Goal: Use online tool/utility: Utilize a website feature to perform a specific function

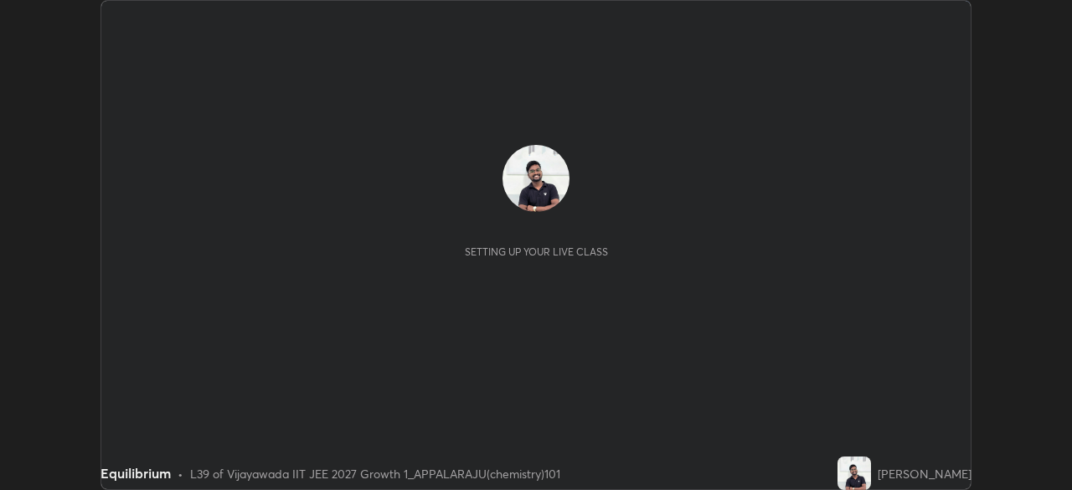
scroll to position [490, 1072]
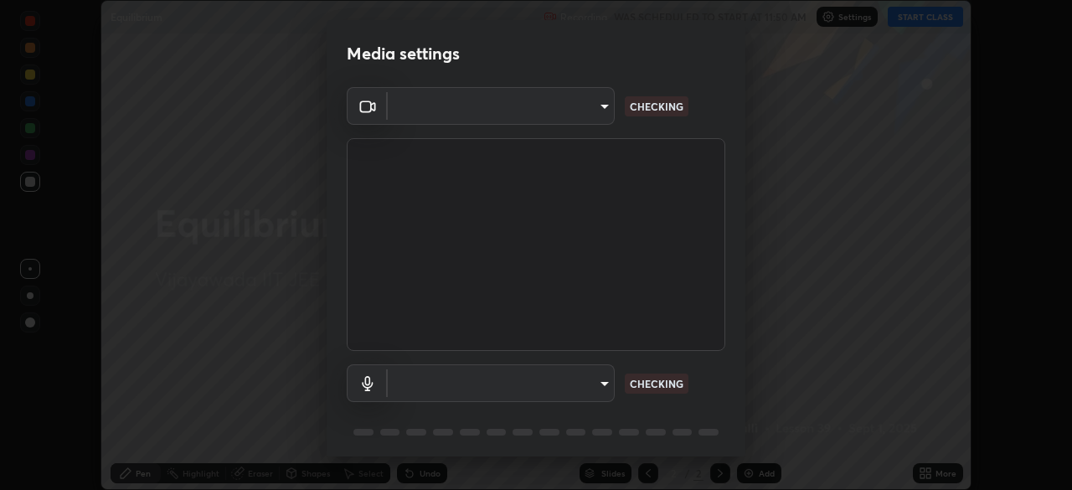
type input "d58fe3fcfc59e4750d52d9201d0ea35a07d3f0dad02a693c86db4369b3c93ba8"
type input "default"
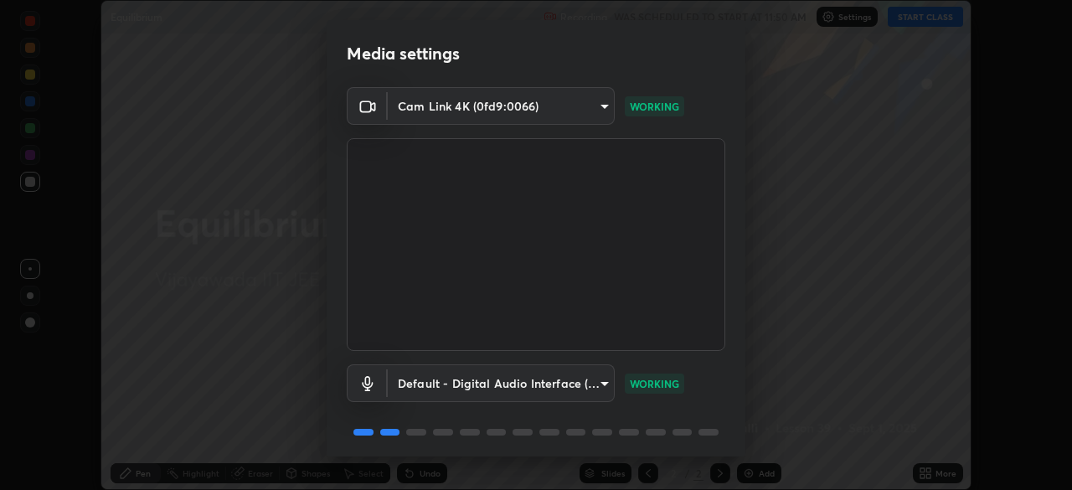
scroll to position [59, 0]
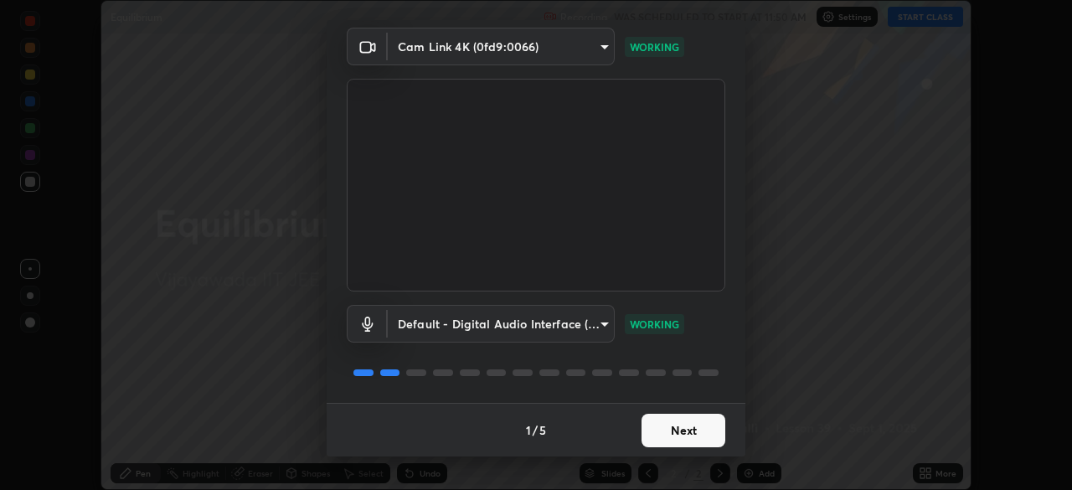
click at [663, 445] on button "Next" at bounding box center [683, 430] width 84 height 33
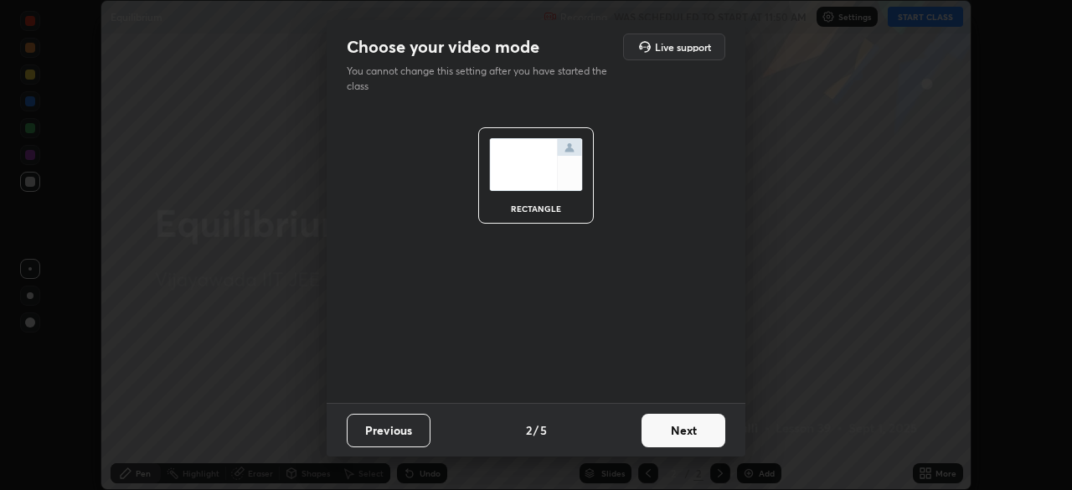
click at [664, 434] on button "Next" at bounding box center [683, 430] width 84 height 33
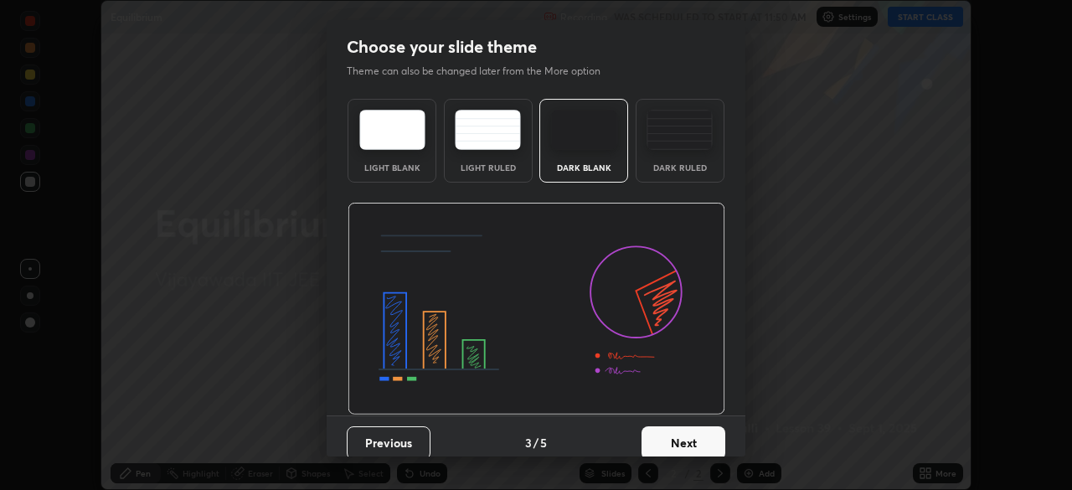
click at [665, 154] on div "Dark Ruled" at bounding box center [679, 141] width 89 height 84
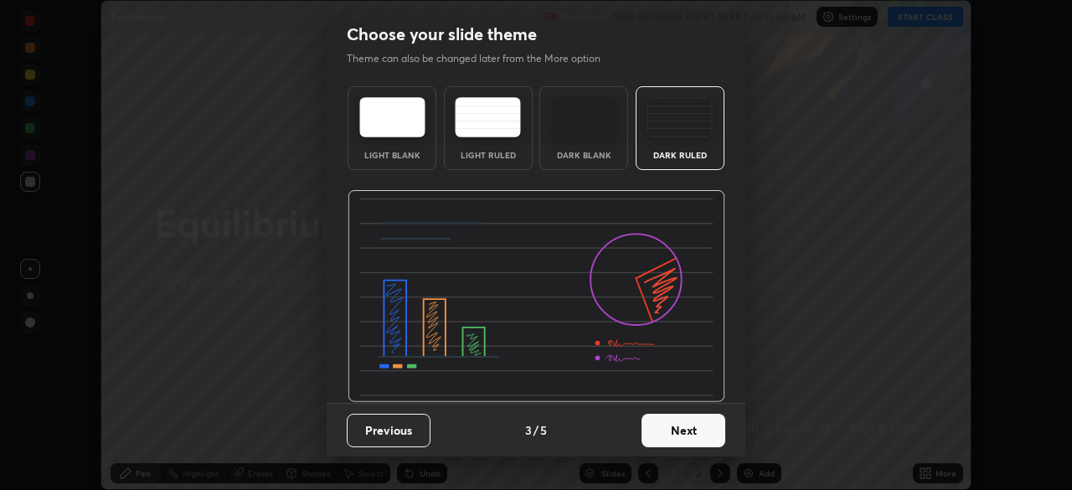
click at [675, 435] on button "Next" at bounding box center [683, 430] width 84 height 33
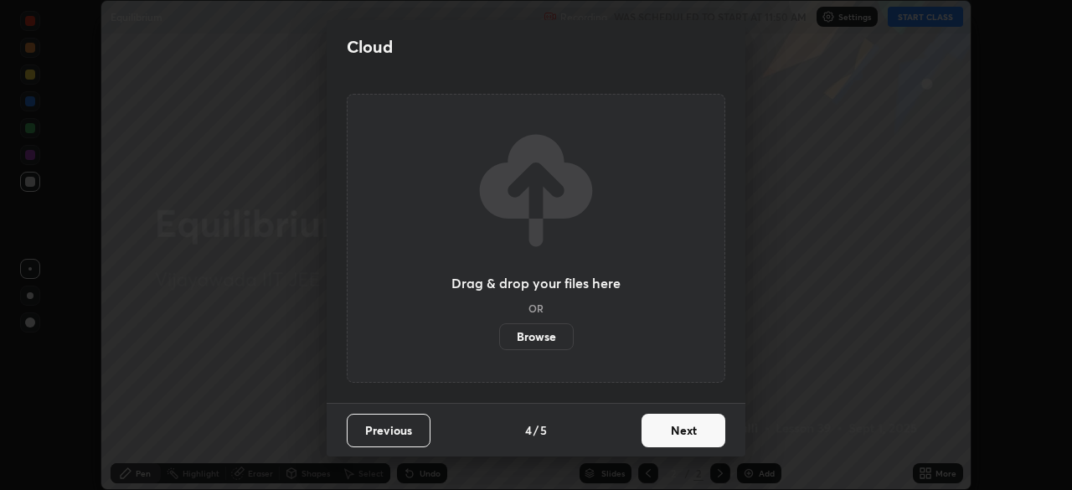
click at [682, 443] on button "Next" at bounding box center [683, 430] width 84 height 33
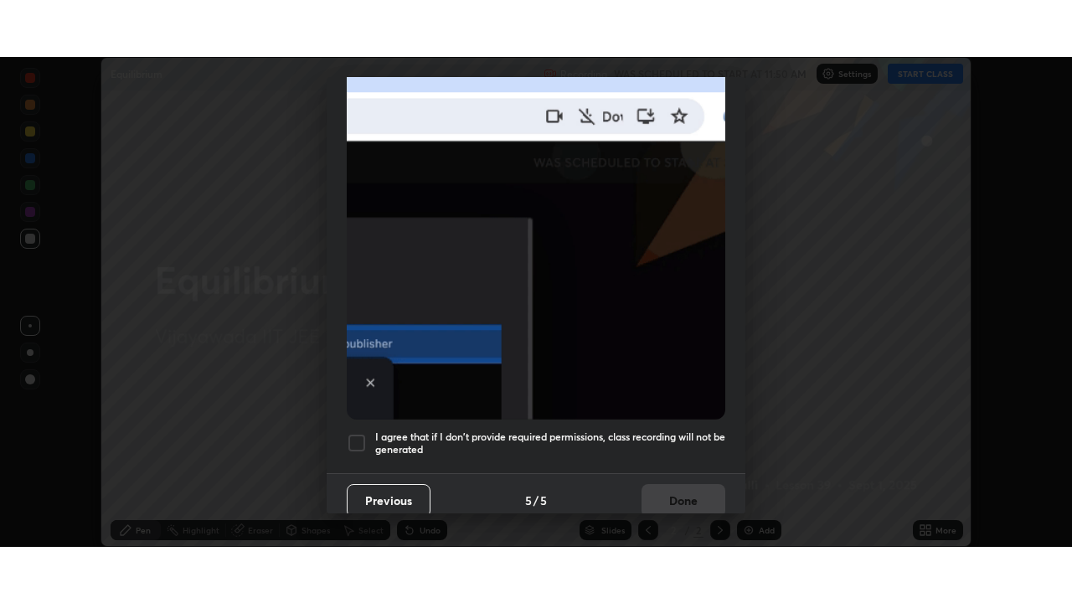
scroll to position [401, 0]
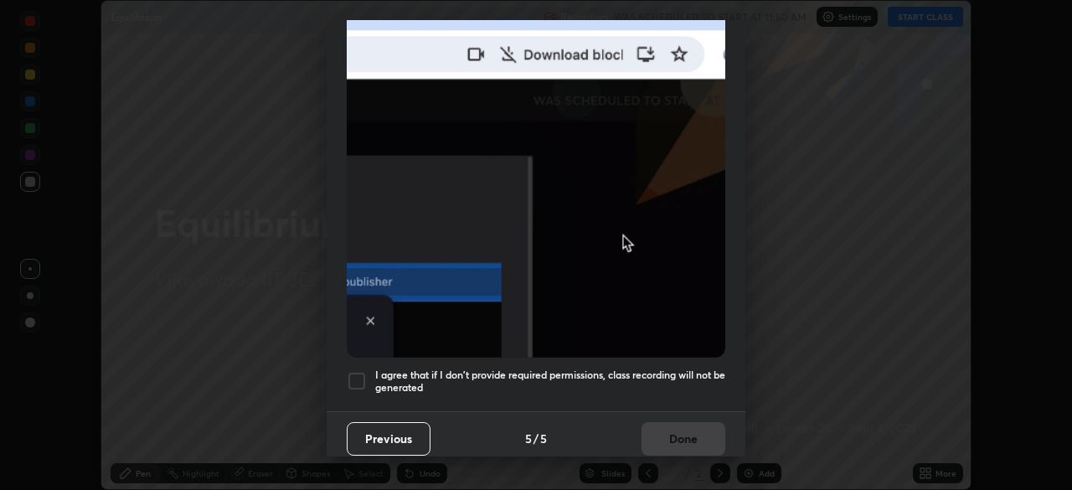
click at [360, 371] on div at bounding box center [357, 381] width 20 height 20
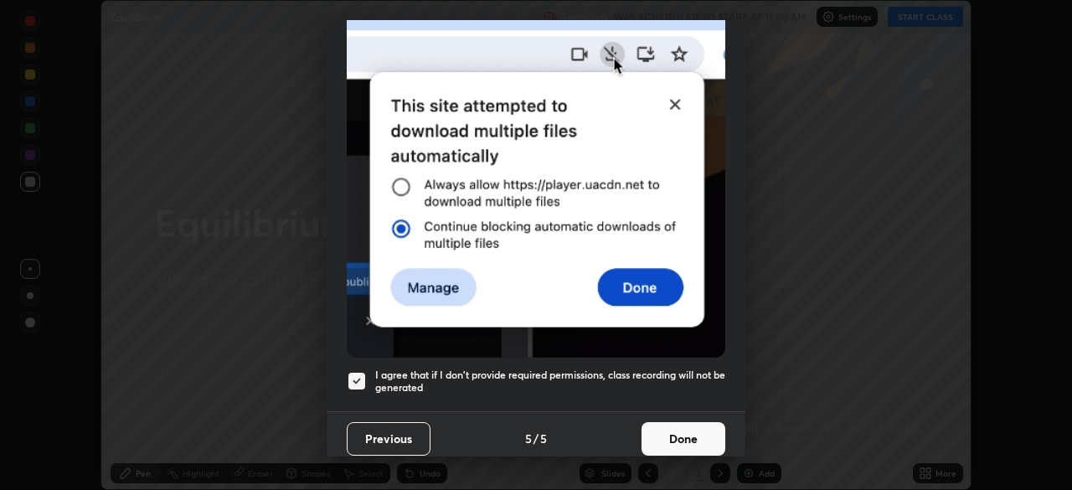
click at [677, 433] on button "Done" at bounding box center [683, 438] width 84 height 33
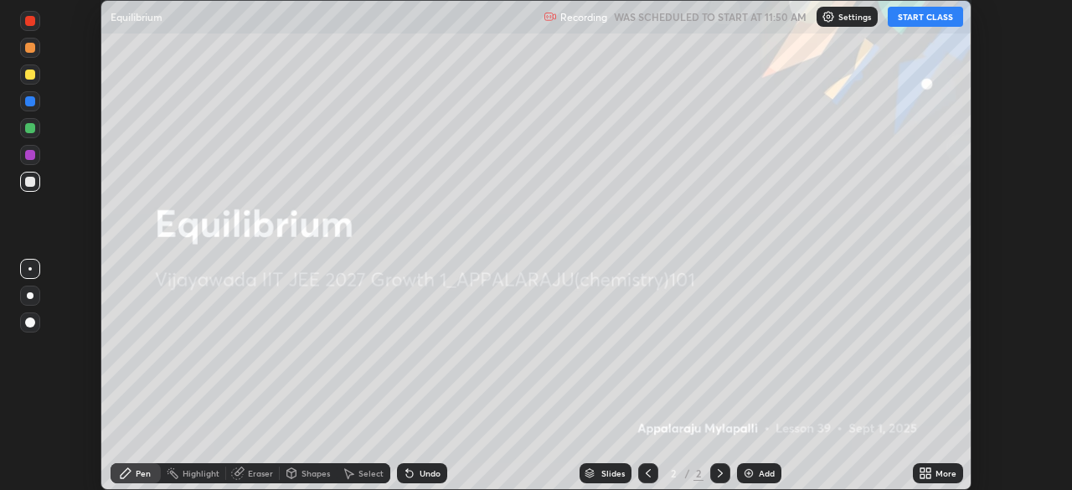
click at [915, 18] on button "START CLASS" at bounding box center [925, 17] width 75 height 20
click at [925, 473] on icon at bounding box center [924, 472] width 13 height 13
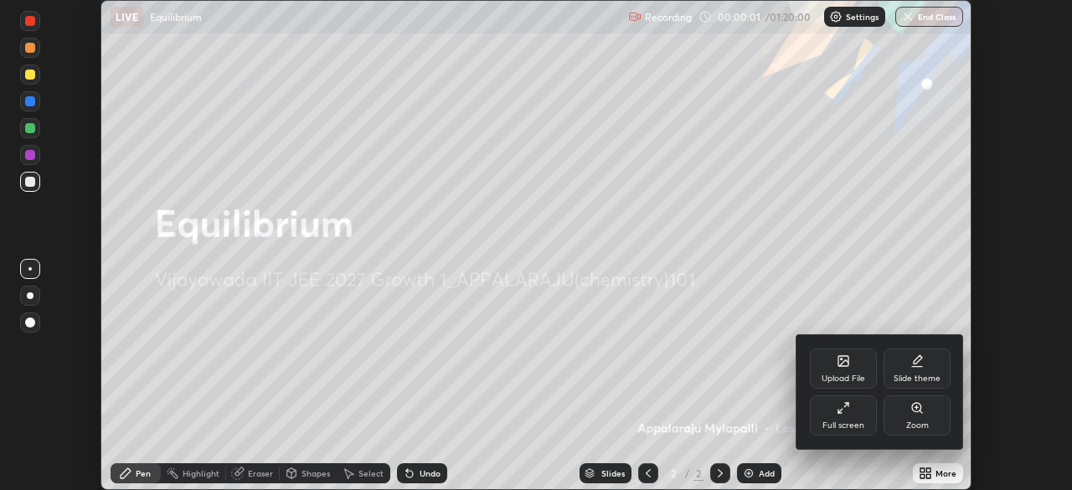
click at [841, 422] on div "Full screen" at bounding box center [843, 425] width 42 height 8
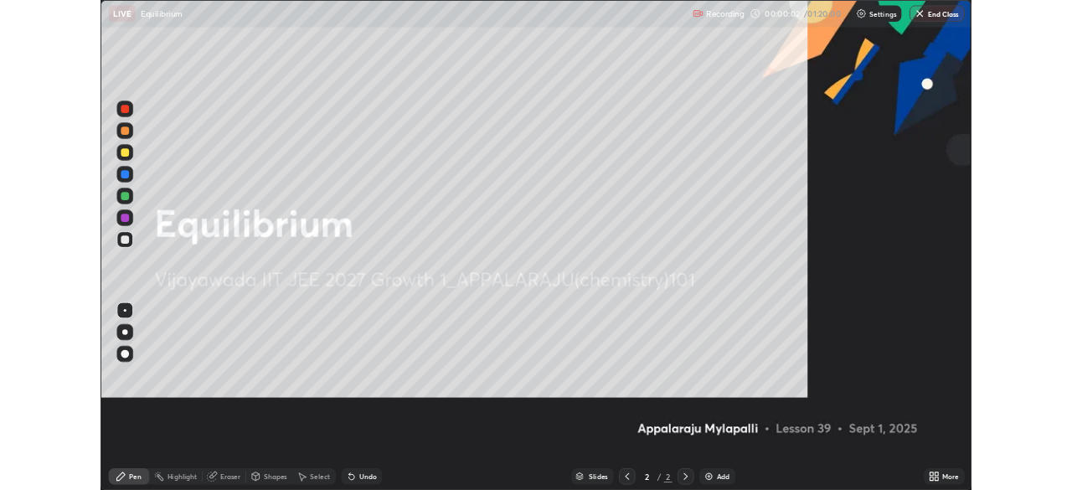
scroll to position [603, 1072]
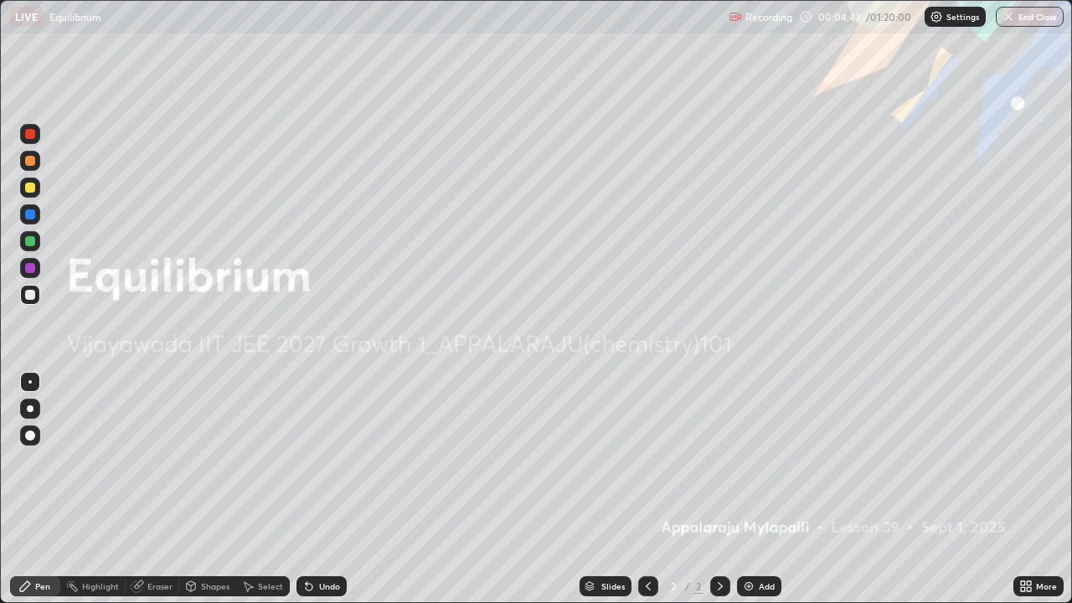
click at [759, 489] on div "Add" at bounding box center [767, 586] width 16 height 8
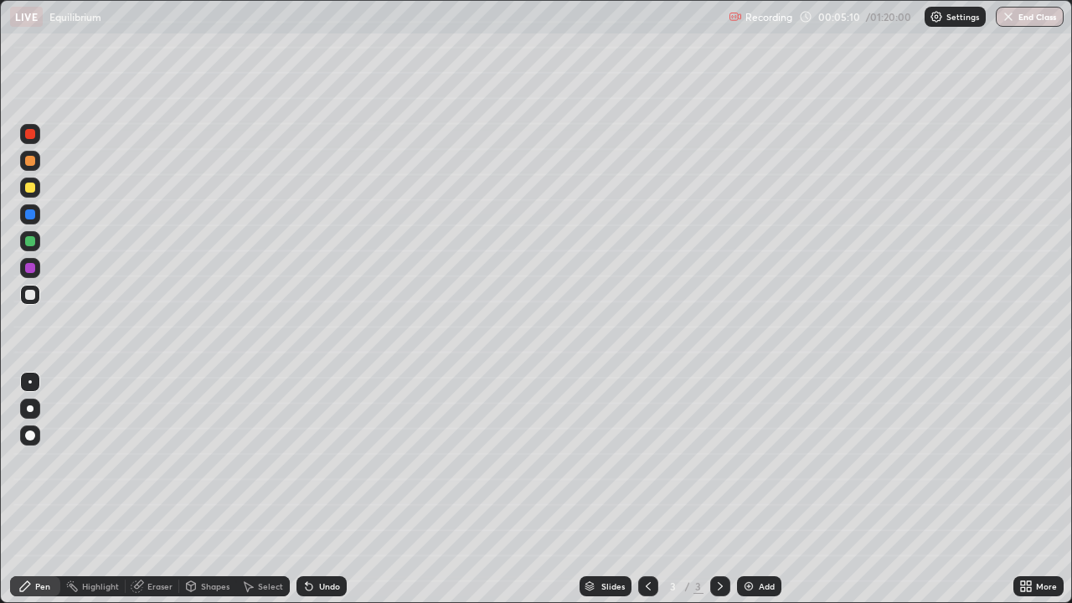
click at [32, 183] on div at bounding box center [30, 188] width 10 height 10
click at [32, 291] on div at bounding box center [30, 295] width 10 height 10
click at [718, 489] on icon at bounding box center [719, 585] width 13 height 13
click at [754, 489] on img at bounding box center [748, 585] width 13 height 13
click at [325, 489] on div "Undo" at bounding box center [329, 586] width 21 height 8
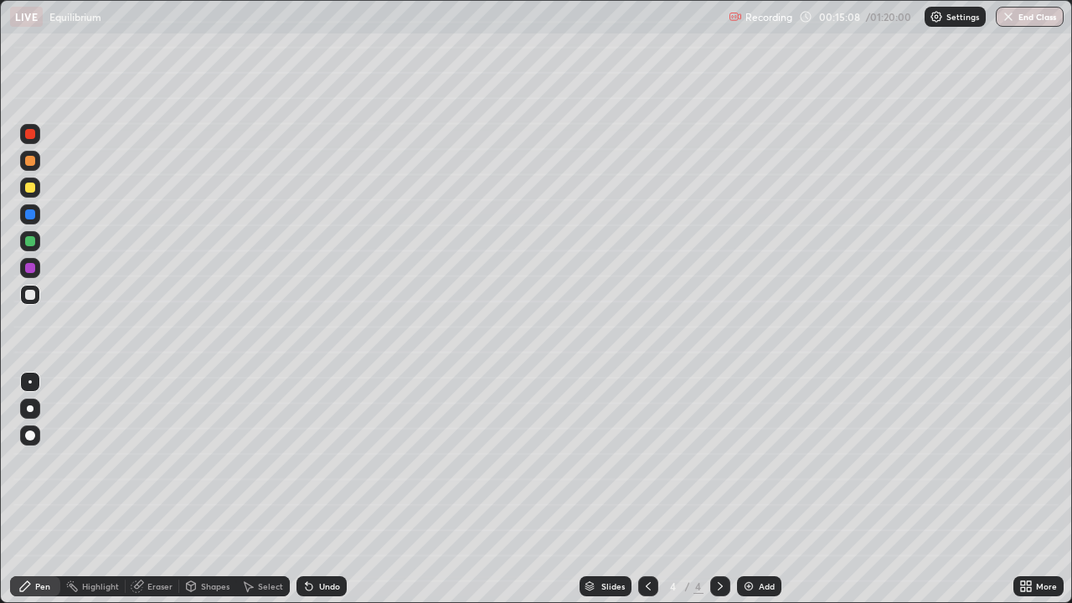
click at [321, 489] on div "Undo" at bounding box center [329, 586] width 21 height 8
click at [319, 489] on div "Undo" at bounding box center [329, 586] width 21 height 8
click at [314, 489] on div "Undo" at bounding box center [321, 586] width 50 height 20
click at [311, 489] on div "Undo" at bounding box center [321, 586] width 50 height 20
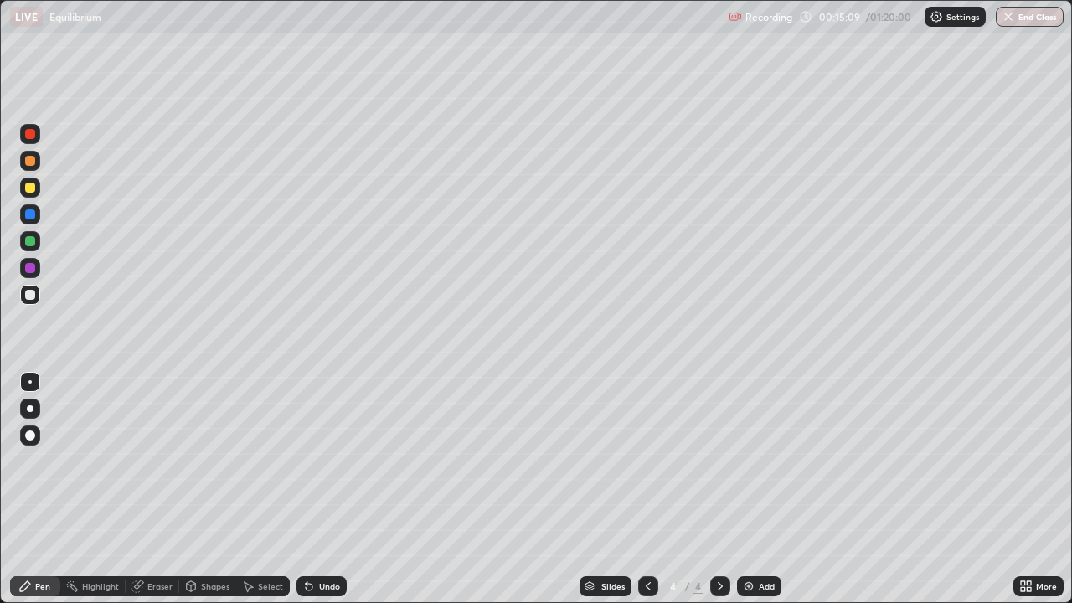
click at [311, 489] on div "Undo" at bounding box center [321, 586] width 50 height 20
click at [310, 489] on div "Undo" at bounding box center [321, 586] width 50 height 20
click at [308, 489] on div "Undo" at bounding box center [321, 586] width 50 height 20
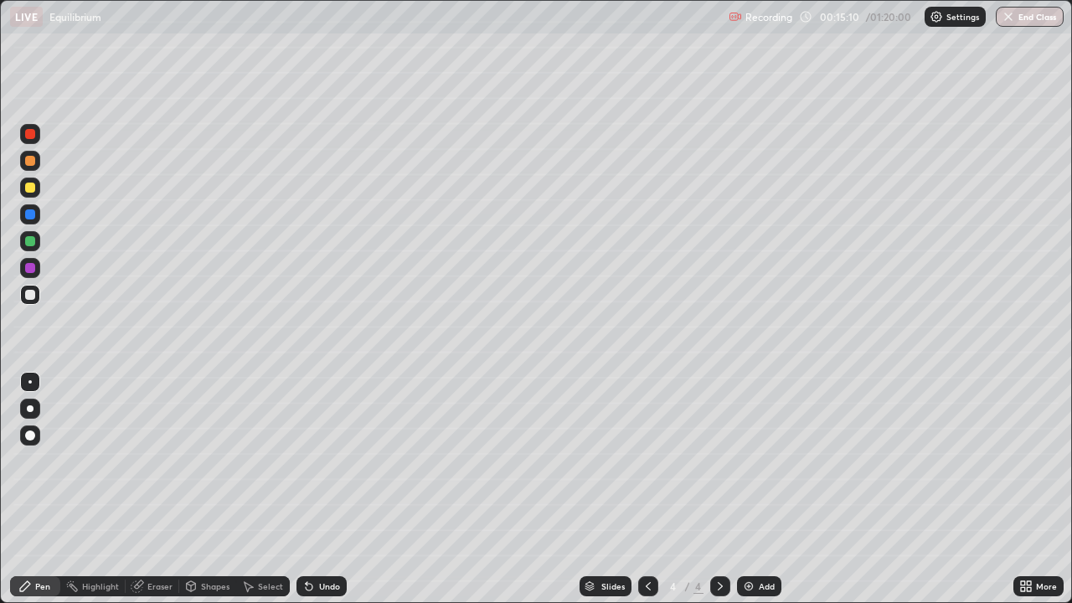
click at [308, 489] on div "Undo" at bounding box center [321, 586] width 50 height 20
click at [309, 489] on div "Undo" at bounding box center [321, 586] width 50 height 20
click at [310, 489] on div "Undo" at bounding box center [321, 586] width 50 height 20
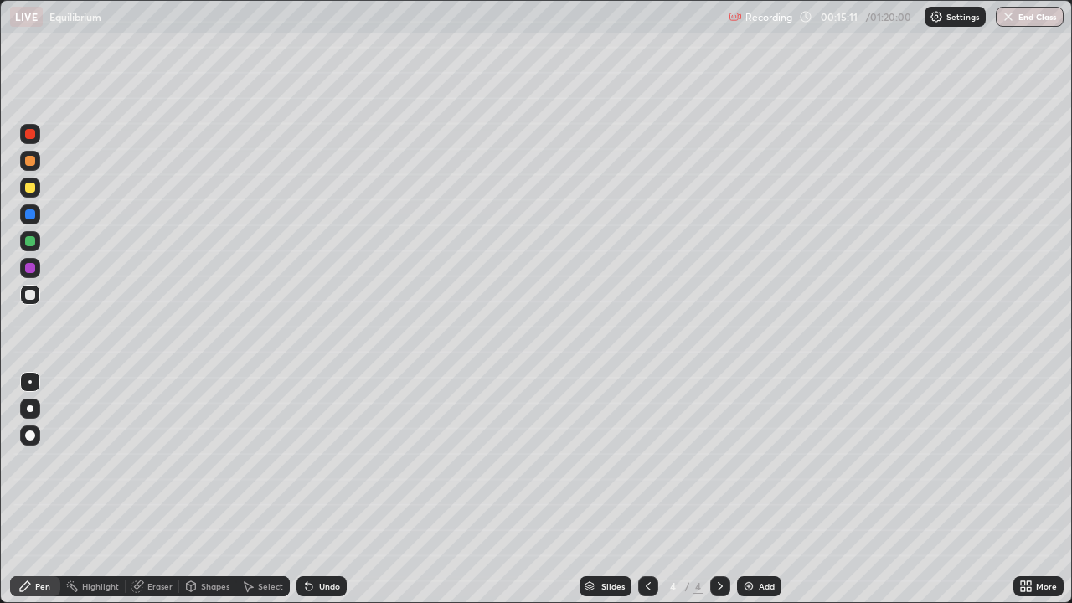
click at [310, 489] on div "Undo" at bounding box center [321, 586] width 50 height 20
click at [307, 489] on div "Undo" at bounding box center [321, 586] width 50 height 20
click at [306, 489] on div "Undo" at bounding box center [321, 586] width 50 height 20
click at [311, 489] on div "Undo" at bounding box center [321, 586] width 50 height 20
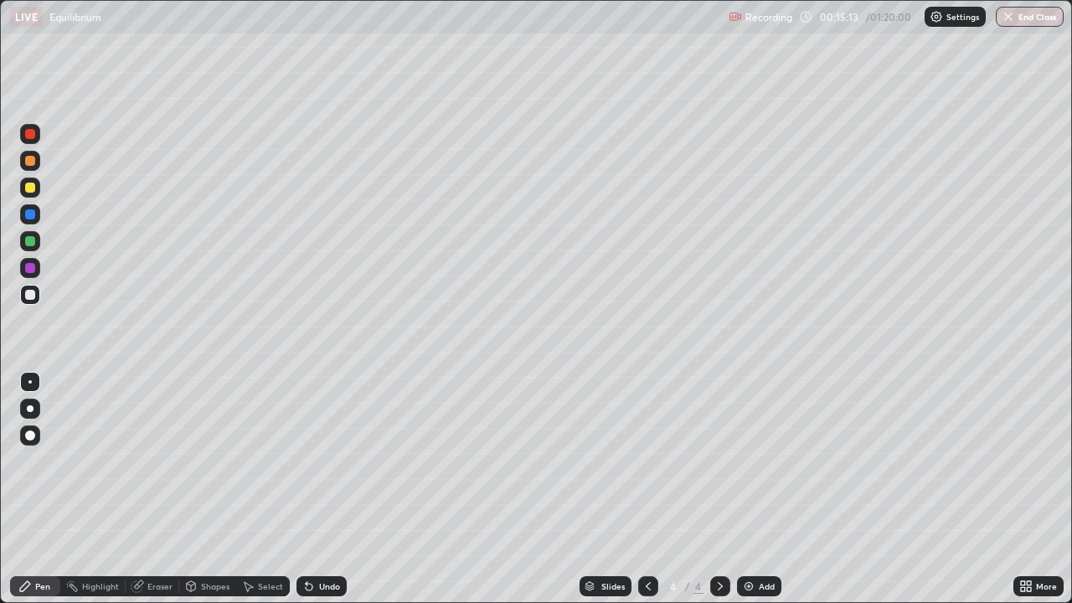
click at [314, 489] on div "Undo" at bounding box center [321, 586] width 50 height 20
click at [39, 182] on div at bounding box center [30, 188] width 20 height 20
click at [210, 489] on div "Shapes" at bounding box center [215, 586] width 28 height 8
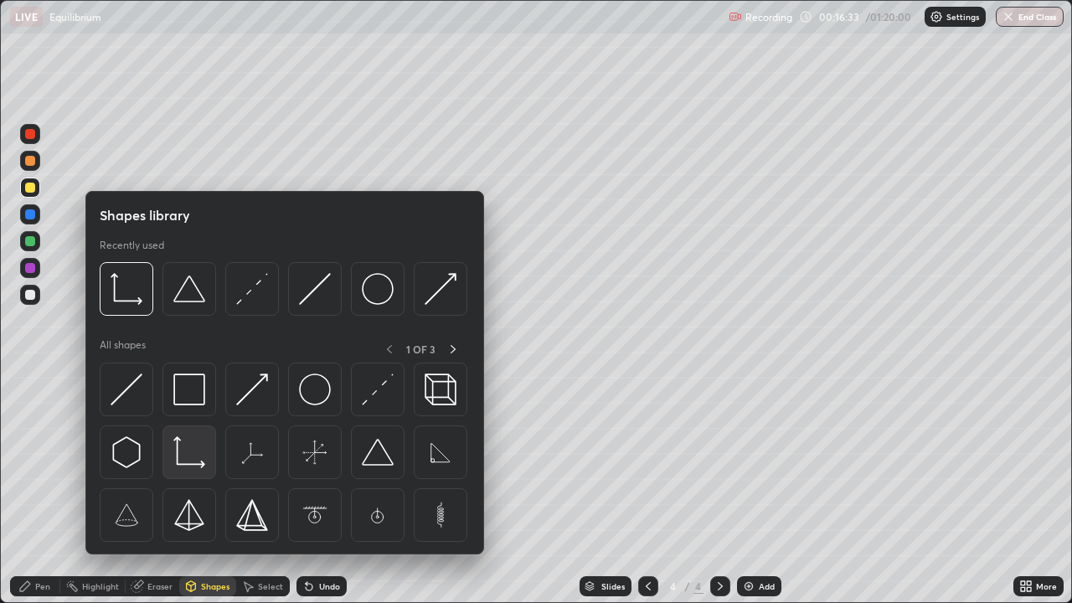
click at [188, 473] on div at bounding box center [189, 452] width 54 height 54
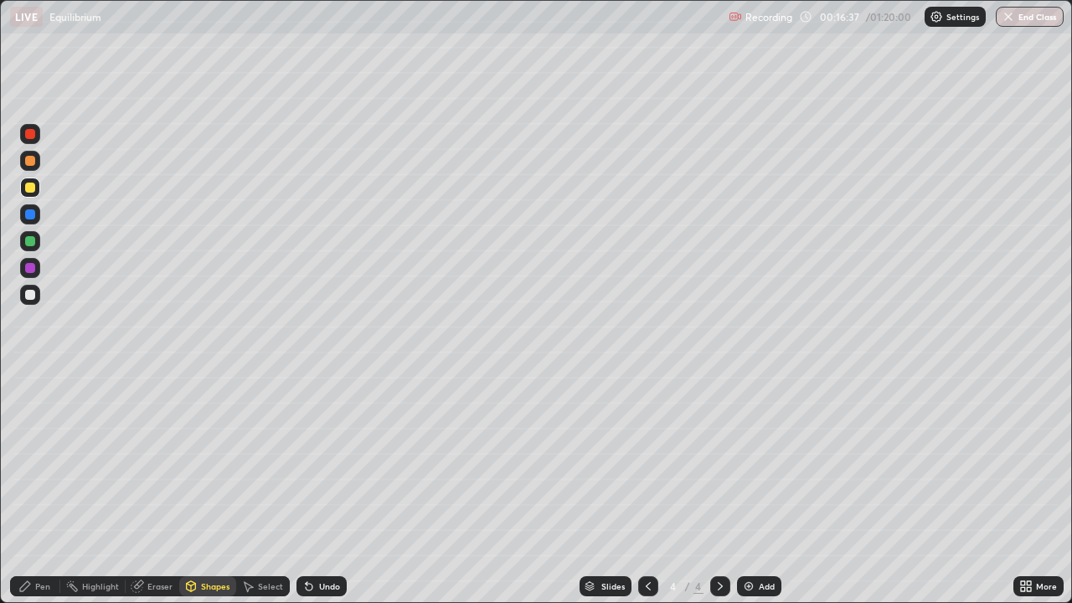
click at [42, 489] on div "Pen" at bounding box center [42, 586] width 15 height 8
click at [29, 297] on div at bounding box center [30, 295] width 10 height 10
click at [323, 489] on div "Undo" at bounding box center [329, 586] width 21 height 8
click at [322, 489] on div "Undo" at bounding box center [321, 586] width 50 height 20
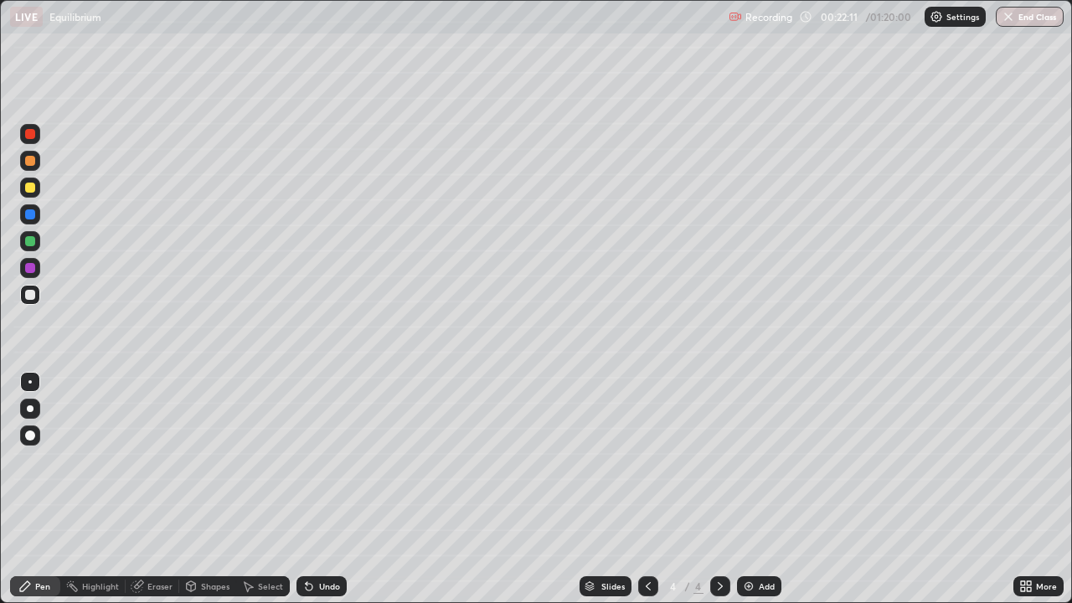
click at [766, 489] on div "Add" at bounding box center [767, 586] width 16 height 8
click at [32, 190] on div at bounding box center [30, 188] width 10 height 10
click at [29, 291] on div at bounding box center [30, 295] width 10 height 10
click at [764, 489] on div "Add" at bounding box center [759, 586] width 44 height 20
click at [30, 189] on div at bounding box center [30, 188] width 10 height 10
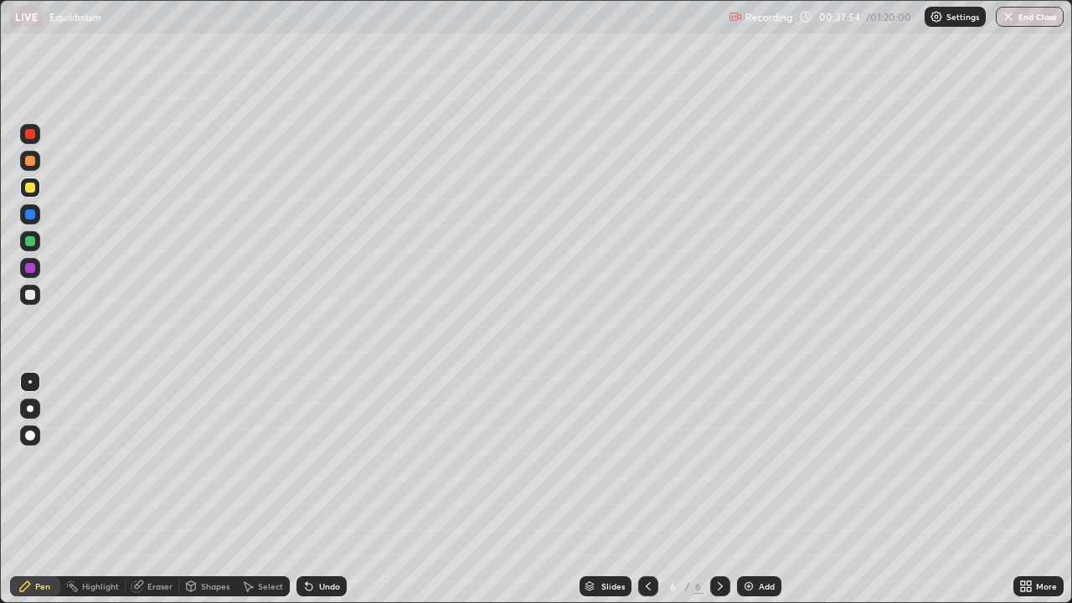
click at [325, 489] on div "Undo" at bounding box center [321, 586] width 50 height 20
click at [316, 489] on div "Undo" at bounding box center [321, 586] width 50 height 20
click at [327, 489] on div "Undo" at bounding box center [329, 586] width 21 height 8
click at [328, 489] on div "Undo" at bounding box center [329, 586] width 21 height 8
click at [327, 489] on div "Undo" at bounding box center [329, 586] width 21 height 8
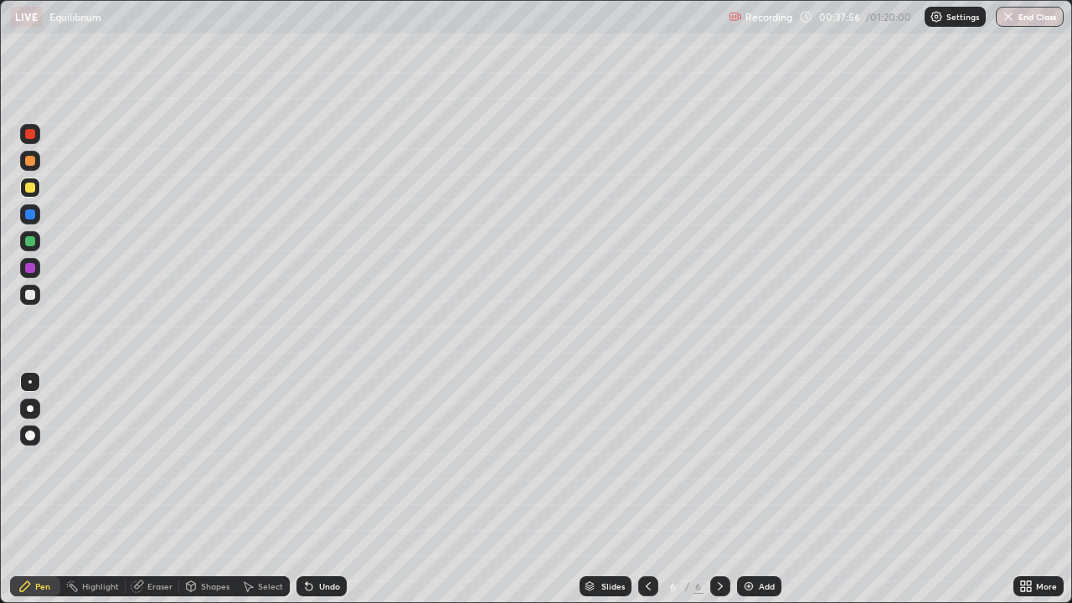
click at [327, 489] on div "Undo" at bounding box center [321, 586] width 50 height 20
click at [326, 489] on div "Undo" at bounding box center [321, 586] width 50 height 20
click at [324, 489] on div "Undo" at bounding box center [321, 586] width 50 height 20
click at [333, 489] on div "Undo" at bounding box center [329, 586] width 21 height 8
click at [332, 489] on div "Undo" at bounding box center [329, 586] width 21 height 8
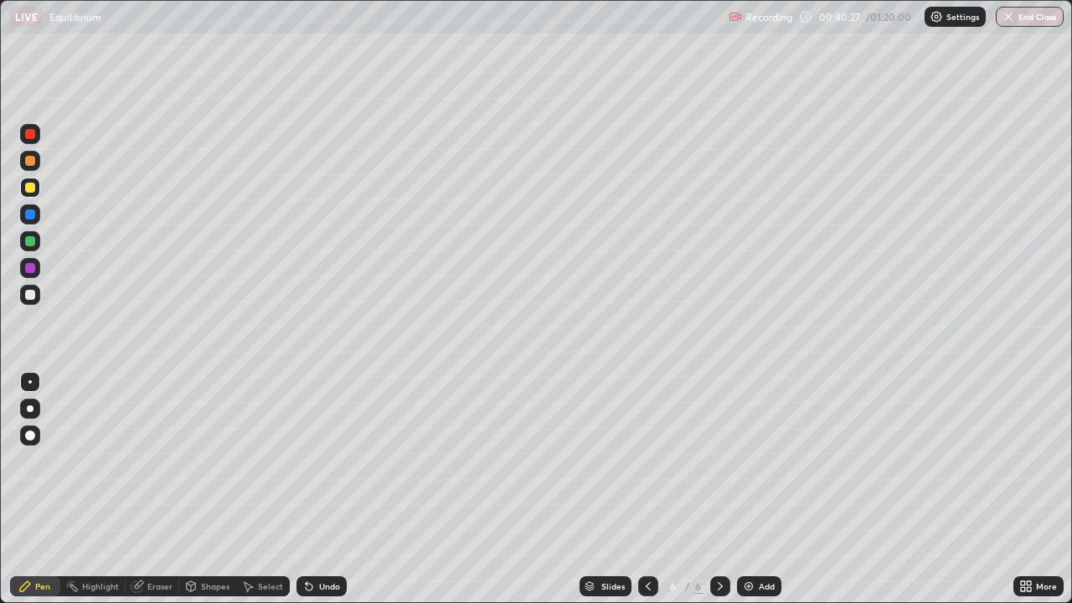
click at [323, 489] on div "Undo" at bounding box center [329, 586] width 21 height 8
click at [30, 293] on div at bounding box center [30, 295] width 10 height 10
click at [764, 489] on div "Add" at bounding box center [767, 586] width 16 height 8
click at [315, 489] on div "Undo" at bounding box center [321, 586] width 50 height 20
click at [319, 489] on div "Undo" at bounding box center [329, 586] width 21 height 8
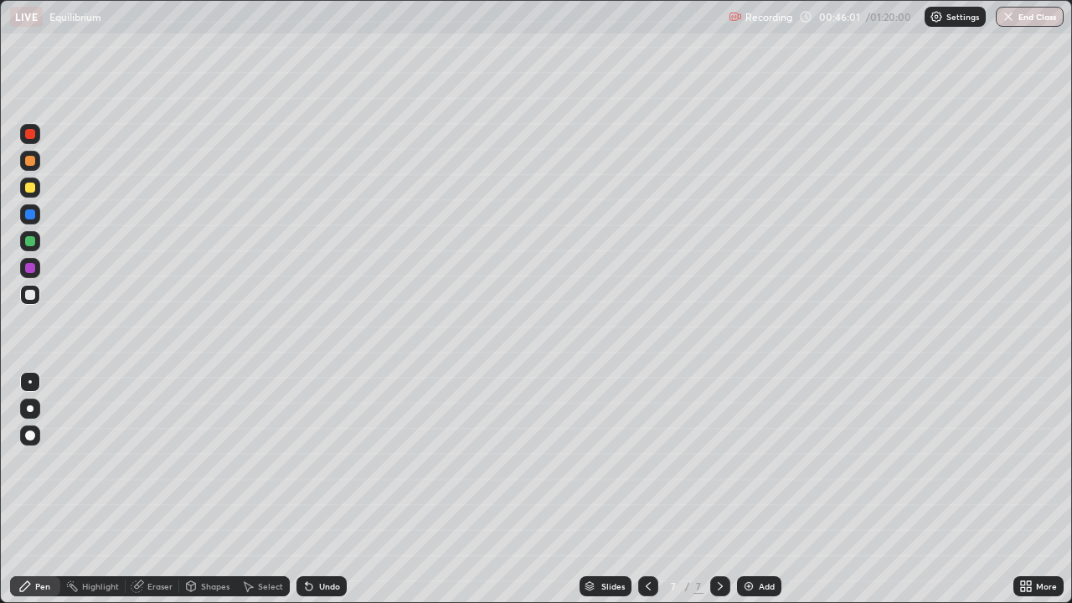
click at [319, 489] on div "Undo" at bounding box center [329, 586] width 21 height 8
click at [316, 489] on div "Undo" at bounding box center [321, 586] width 50 height 20
click at [311, 489] on icon at bounding box center [308, 585] width 13 height 13
click at [320, 489] on div "Undo" at bounding box center [329, 586] width 21 height 8
click at [638, 489] on div at bounding box center [648, 586] width 20 height 20
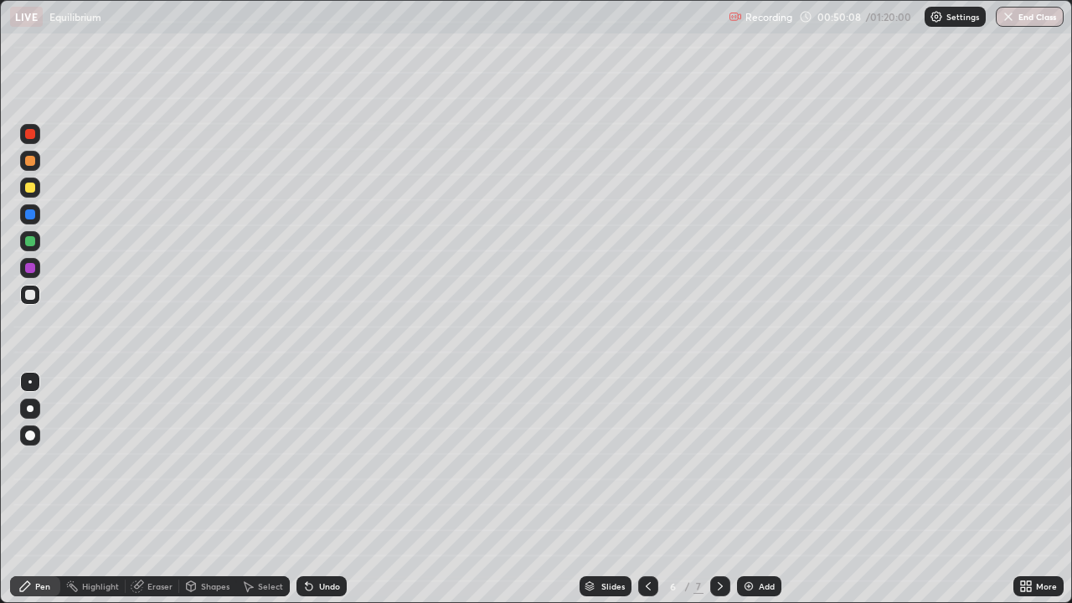
click at [762, 489] on div "Add" at bounding box center [767, 586] width 16 height 8
click at [647, 489] on icon at bounding box center [647, 585] width 13 height 13
click at [727, 489] on div at bounding box center [720, 586] width 20 height 20
click at [715, 489] on icon at bounding box center [719, 585] width 13 height 13
click at [747, 489] on img at bounding box center [748, 585] width 13 height 13
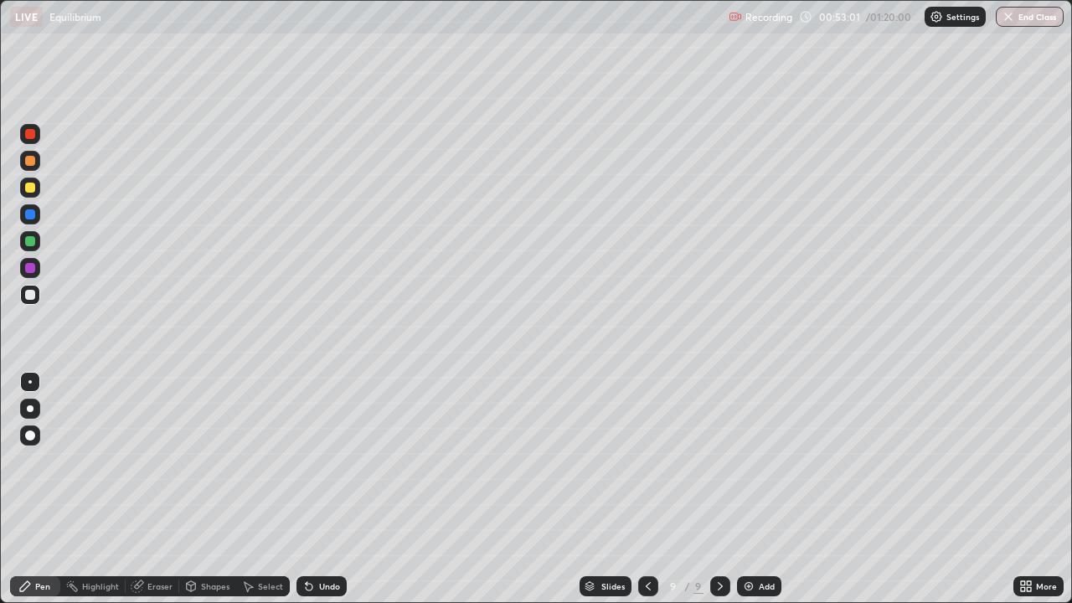
click at [759, 489] on div "Add" at bounding box center [767, 586] width 16 height 8
click at [160, 489] on div "Eraser" at bounding box center [159, 586] width 25 height 8
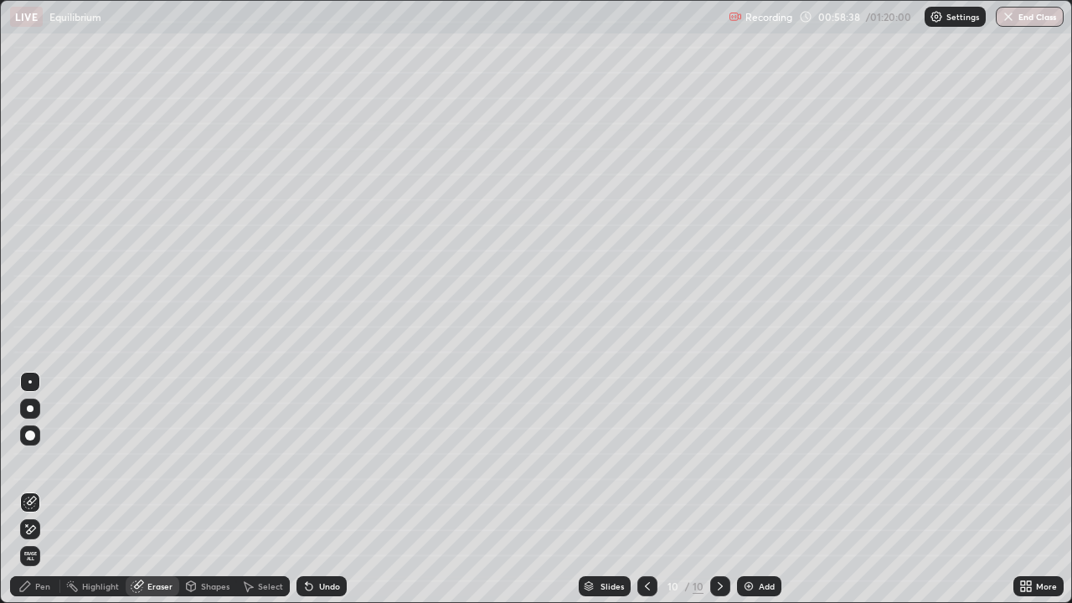
click at [46, 489] on div "Pen" at bounding box center [42, 586] width 15 height 8
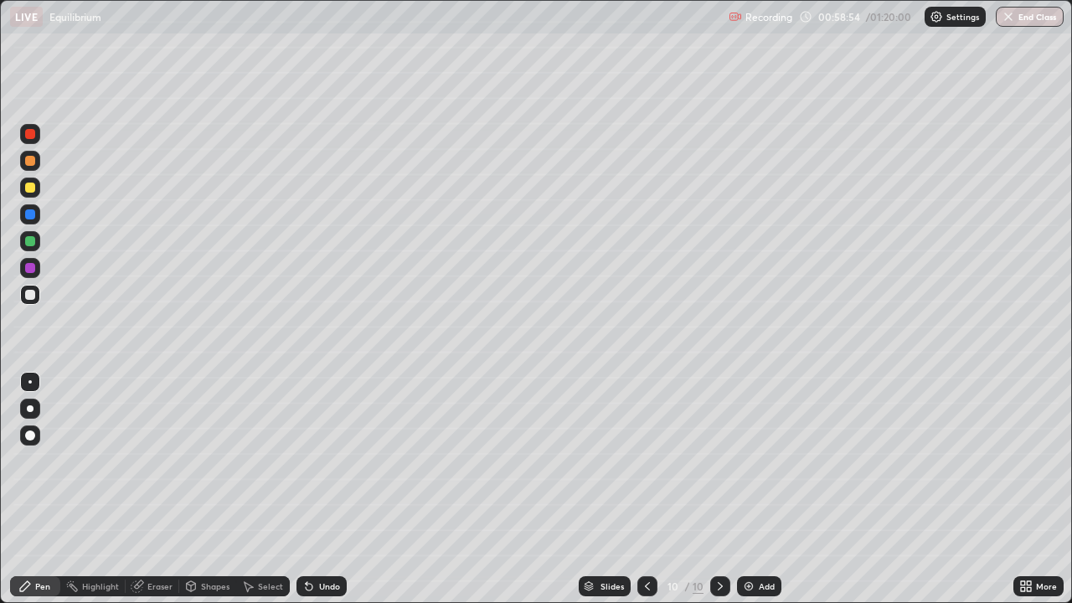
click at [318, 489] on div "Undo" at bounding box center [321, 586] width 50 height 20
click at [323, 489] on div "Undo" at bounding box center [329, 586] width 21 height 8
click at [319, 489] on div "Undo" at bounding box center [329, 586] width 21 height 8
click at [31, 187] on div at bounding box center [30, 188] width 10 height 10
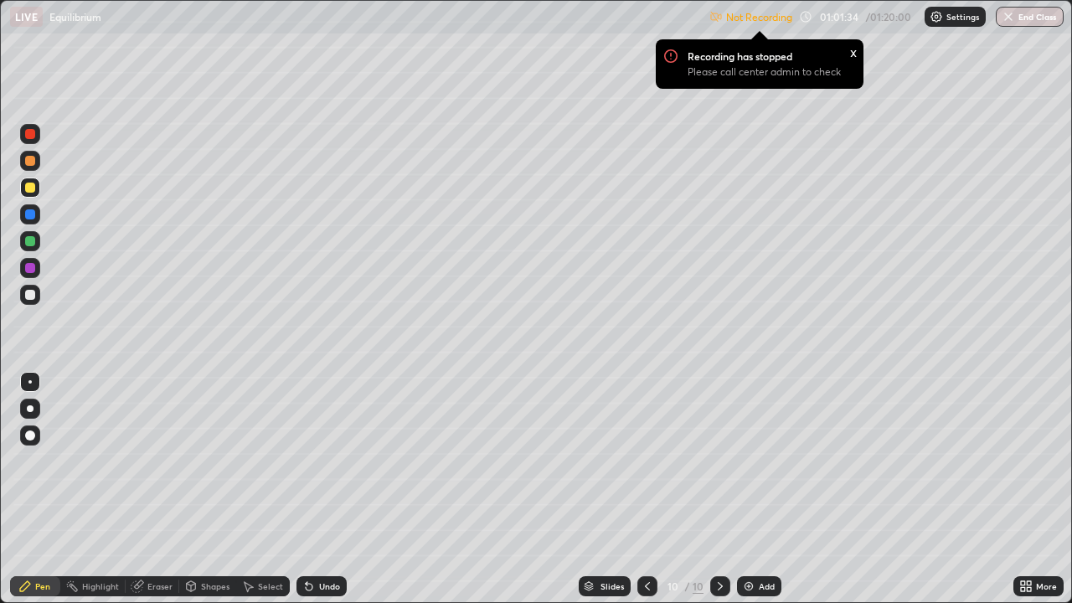
click at [949, 15] on p "Settings" at bounding box center [962, 17] width 33 height 8
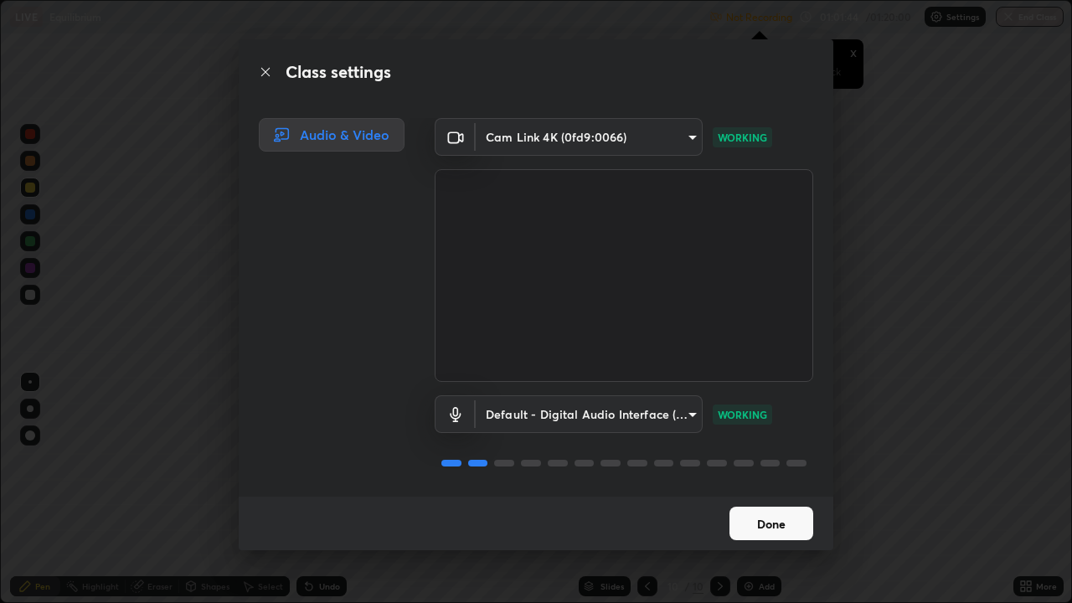
click at [751, 489] on button "Done" at bounding box center [771, 523] width 84 height 33
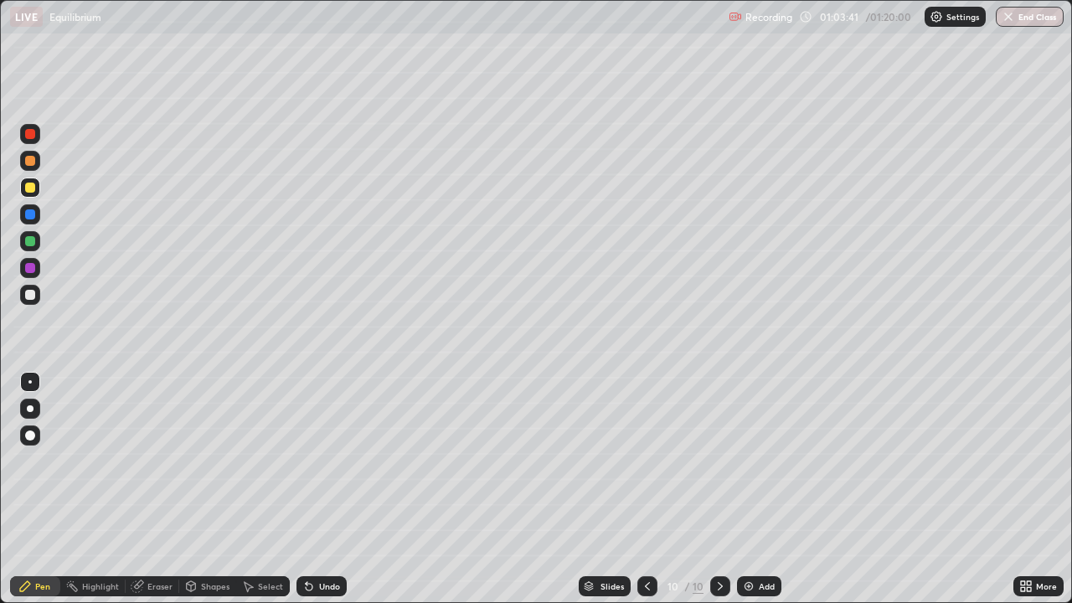
click at [768, 489] on div "Add" at bounding box center [767, 586] width 16 height 8
click at [37, 300] on div at bounding box center [30, 295] width 20 height 20
click at [319, 489] on div "Undo" at bounding box center [329, 586] width 21 height 8
click at [309, 489] on icon at bounding box center [308, 585] width 13 height 13
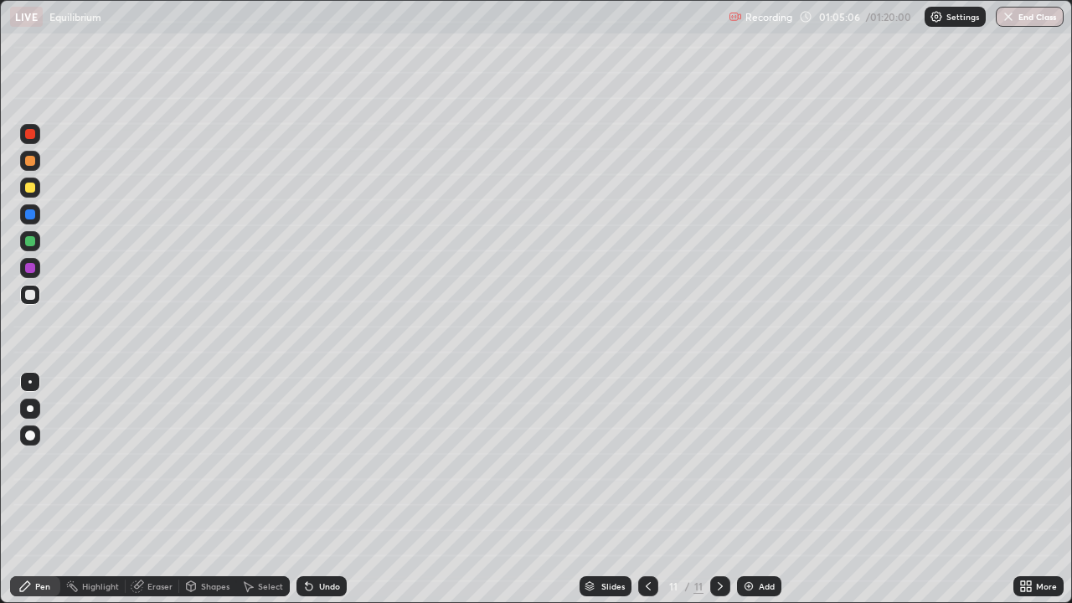
click at [313, 489] on div "Undo" at bounding box center [321, 586] width 50 height 20
click at [317, 489] on div "Undo" at bounding box center [321, 586] width 50 height 20
click at [312, 489] on div "Undo" at bounding box center [321, 586] width 50 height 20
click at [307, 489] on div "Undo" at bounding box center [321, 586] width 50 height 20
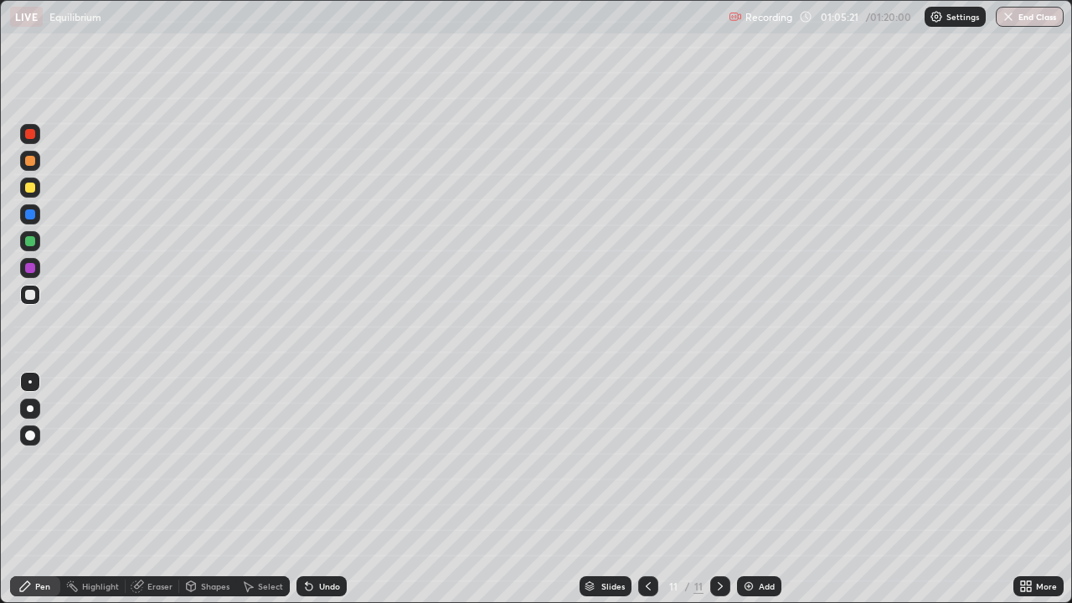
click at [319, 489] on div "Undo" at bounding box center [321, 586] width 50 height 20
click at [325, 489] on div "Undo" at bounding box center [329, 586] width 21 height 8
click at [327, 489] on div "Undo" at bounding box center [321, 586] width 50 height 20
click at [319, 489] on div "Undo" at bounding box center [329, 586] width 21 height 8
click at [333, 489] on div "Undo" at bounding box center [329, 586] width 21 height 8
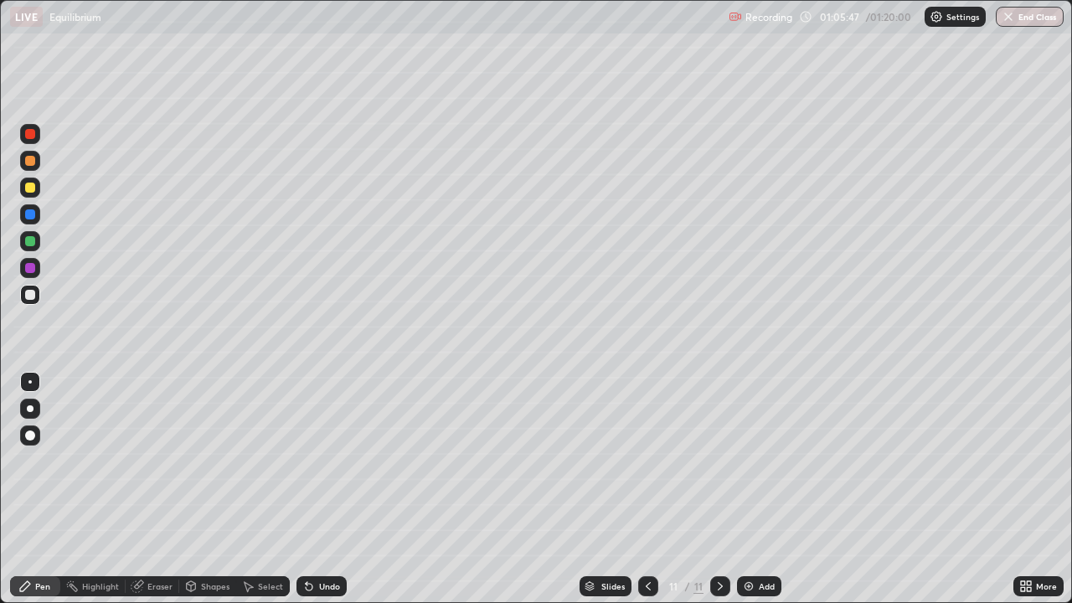
click at [321, 489] on div "Undo" at bounding box center [329, 586] width 21 height 8
click at [28, 189] on div at bounding box center [30, 188] width 10 height 10
click at [325, 489] on div "Undo" at bounding box center [329, 586] width 21 height 8
click at [314, 489] on div "Undo" at bounding box center [321, 586] width 50 height 20
click at [255, 489] on div "Select" at bounding box center [263, 586] width 54 height 20
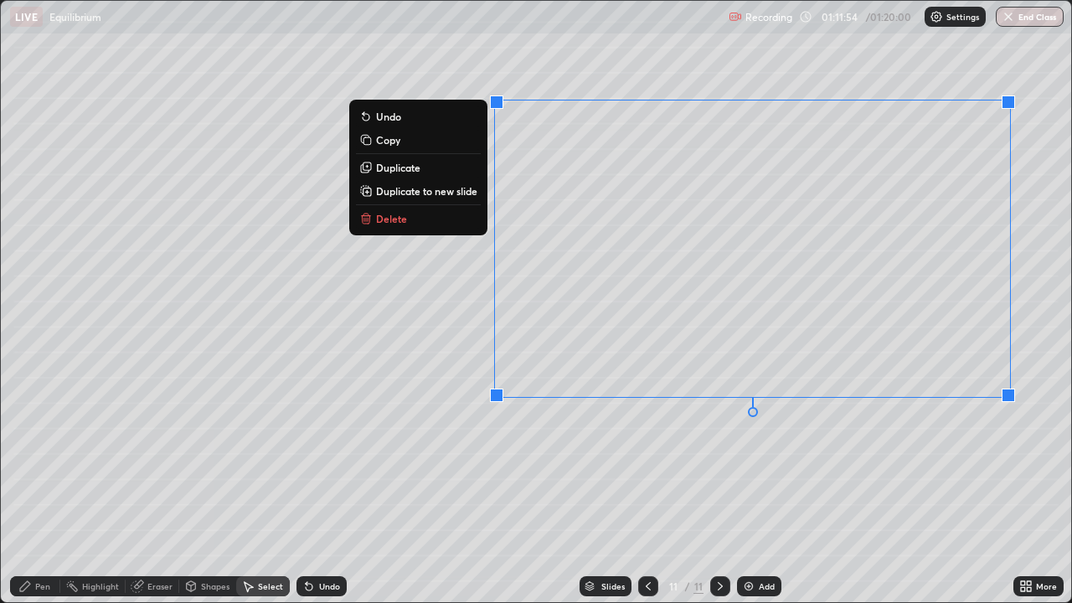
click at [442, 223] on button "Delete" at bounding box center [418, 218] width 125 height 20
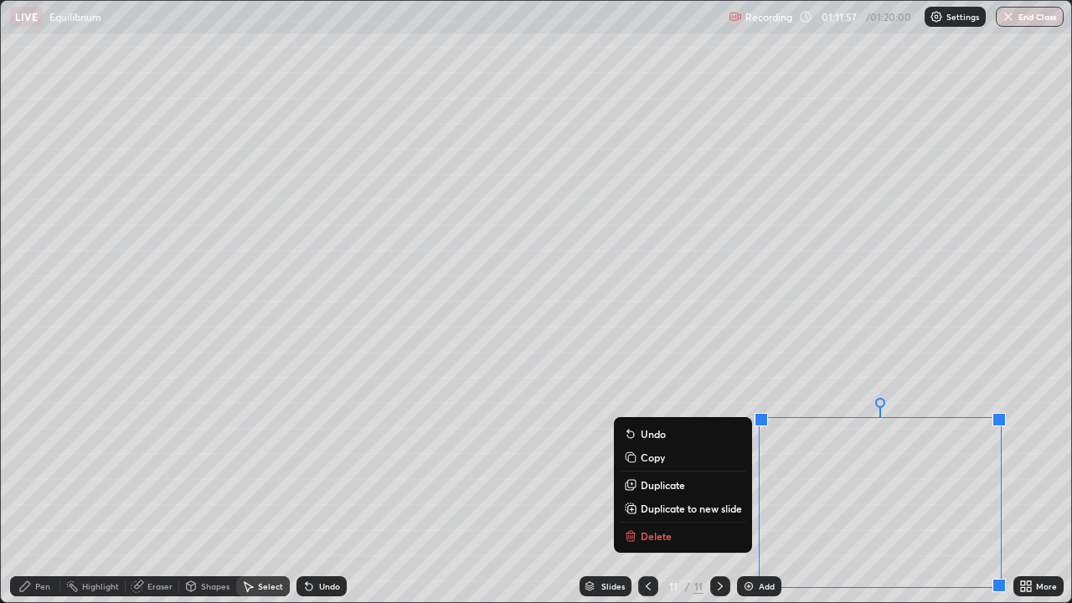
click at [687, 489] on button "Delete" at bounding box center [682, 536] width 125 height 20
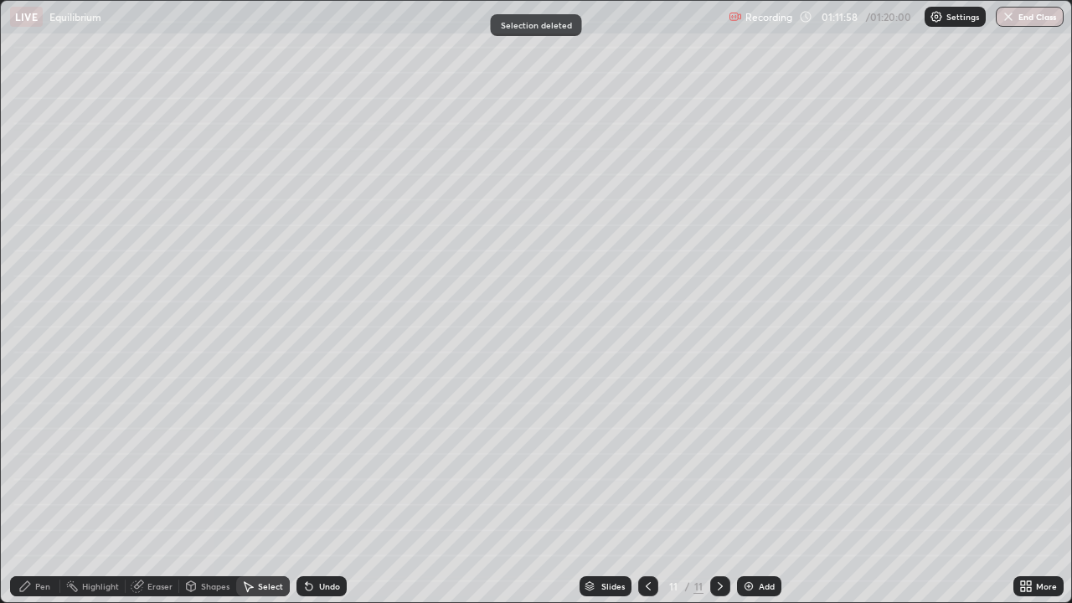
click at [38, 489] on div "Pen" at bounding box center [42, 586] width 15 height 8
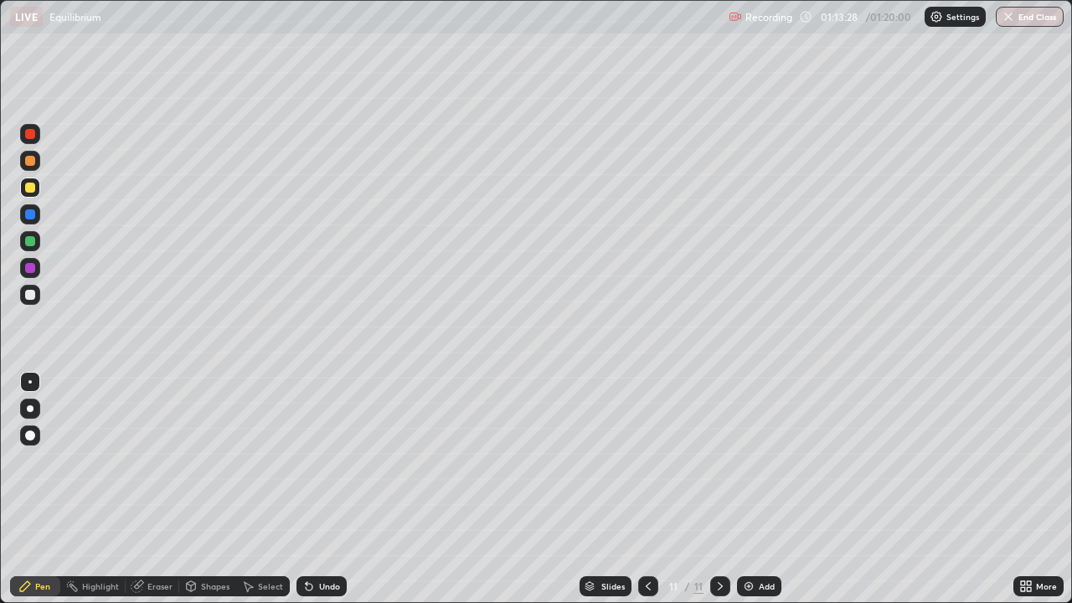
click at [327, 489] on div "Undo" at bounding box center [321, 586] width 50 height 20
click at [32, 294] on div at bounding box center [30, 295] width 10 height 10
click at [764, 489] on div "Add" at bounding box center [767, 586] width 16 height 8
click at [1037, 489] on div "More" at bounding box center [1046, 586] width 21 height 8
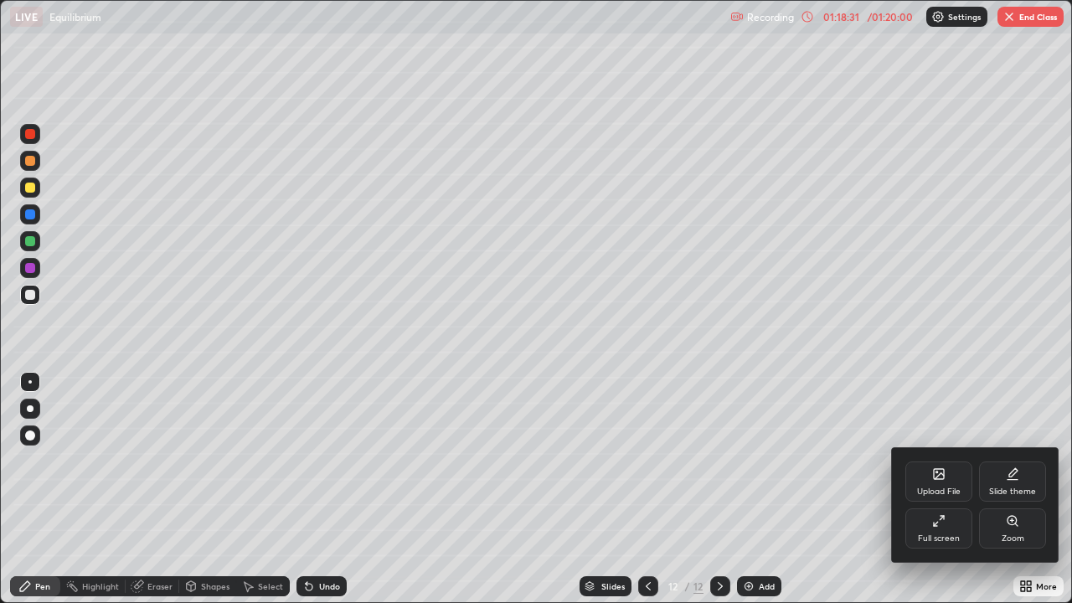
click at [924, 489] on div "Full screen" at bounding box center [939, 538] width 42 height 8
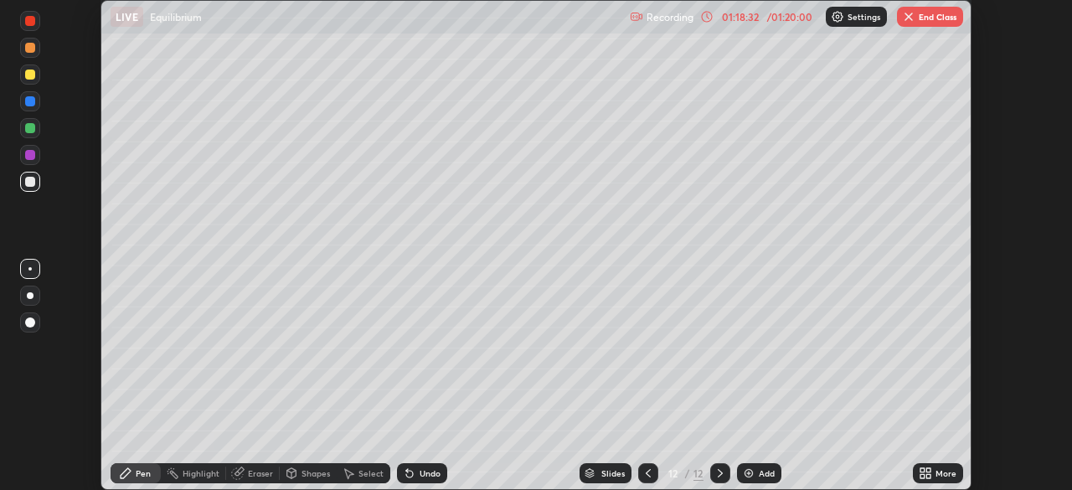
scroll to position [83238, 82656]
click at [930, 25] on button "End Class" at bounding box center [930, 17] width 66 height 20
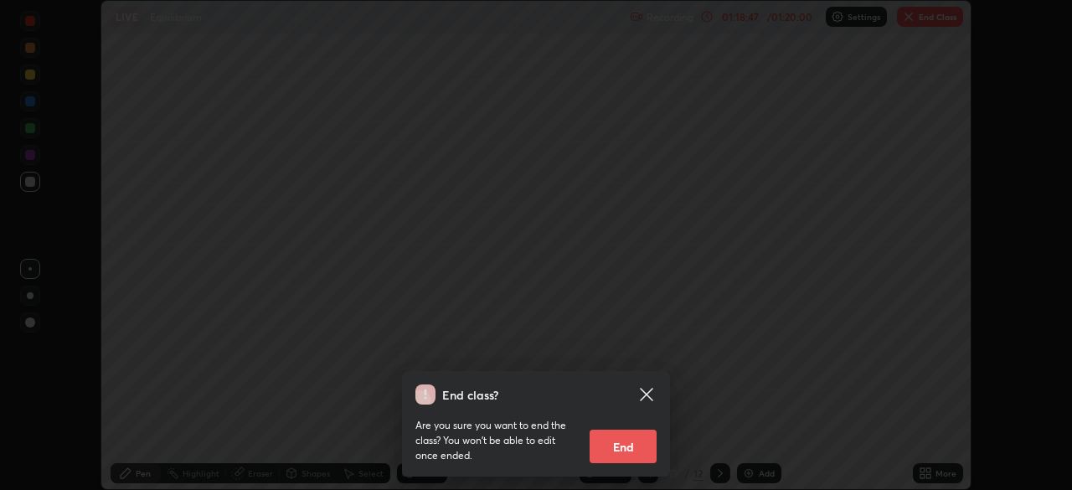
click at [635, 452] on button "End" at bounding box center [622, 446] width 67 height 33
